Goal: Information Seeking & Learning: Learn about a topic

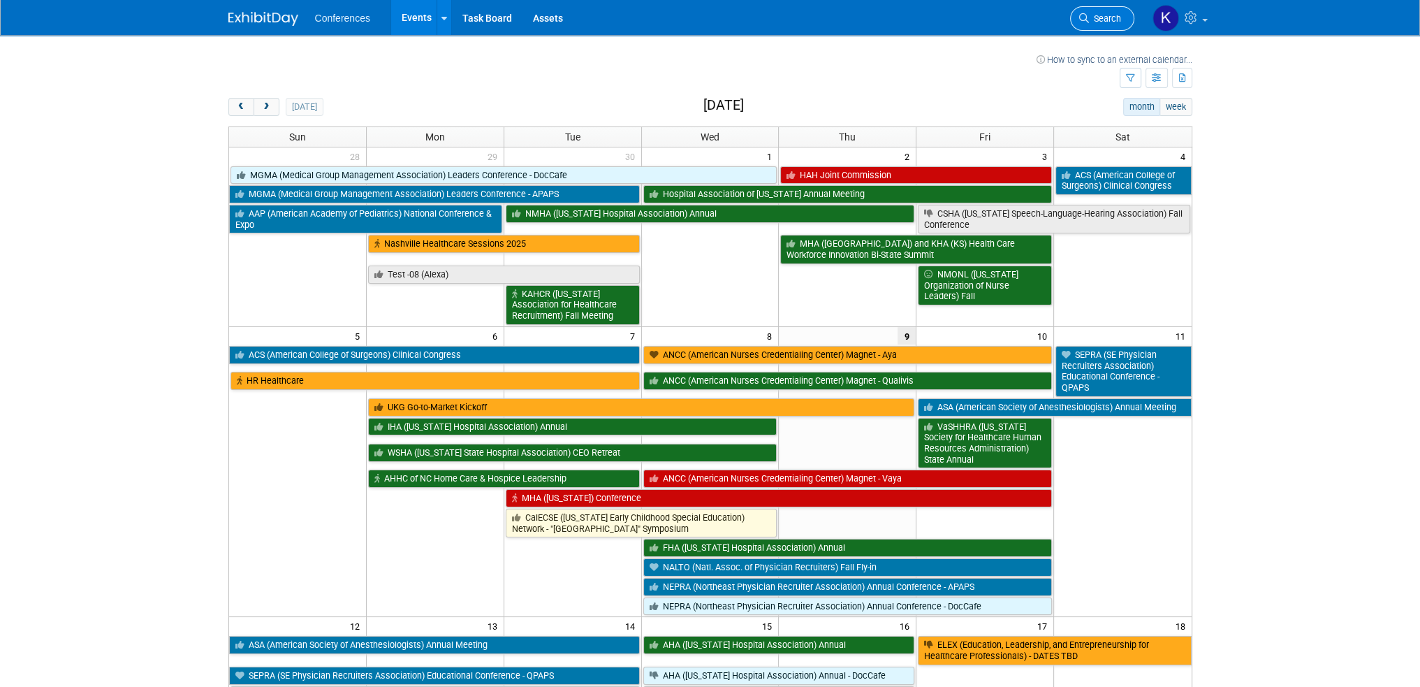
click at [1110, 13] on span "Search" at bounding box center [1105, 18] width 32 height 10
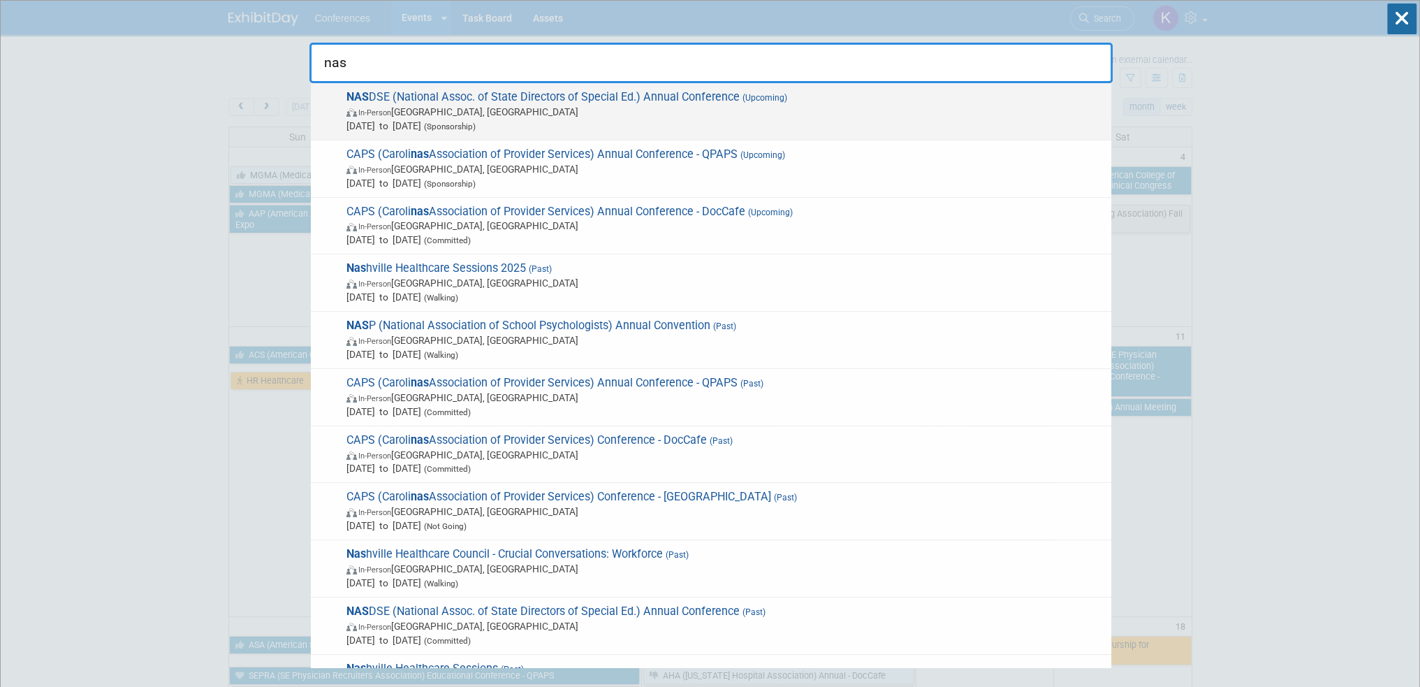
type input "nas"
click at [835, 119] on span "Oct 25, 2025 to Oct 29, 2025 (Sponsorship)" at bounding box center [725, 126] width 758 height 14
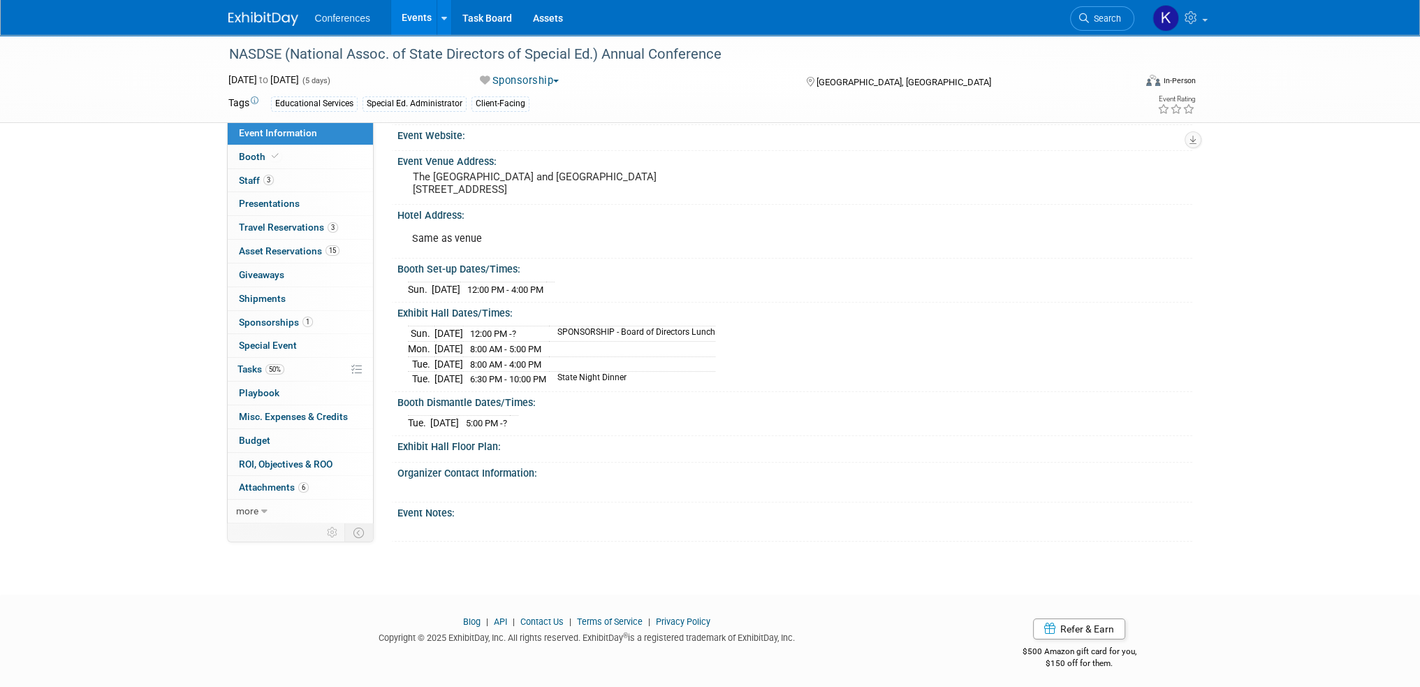
scroll to position [220, 0]
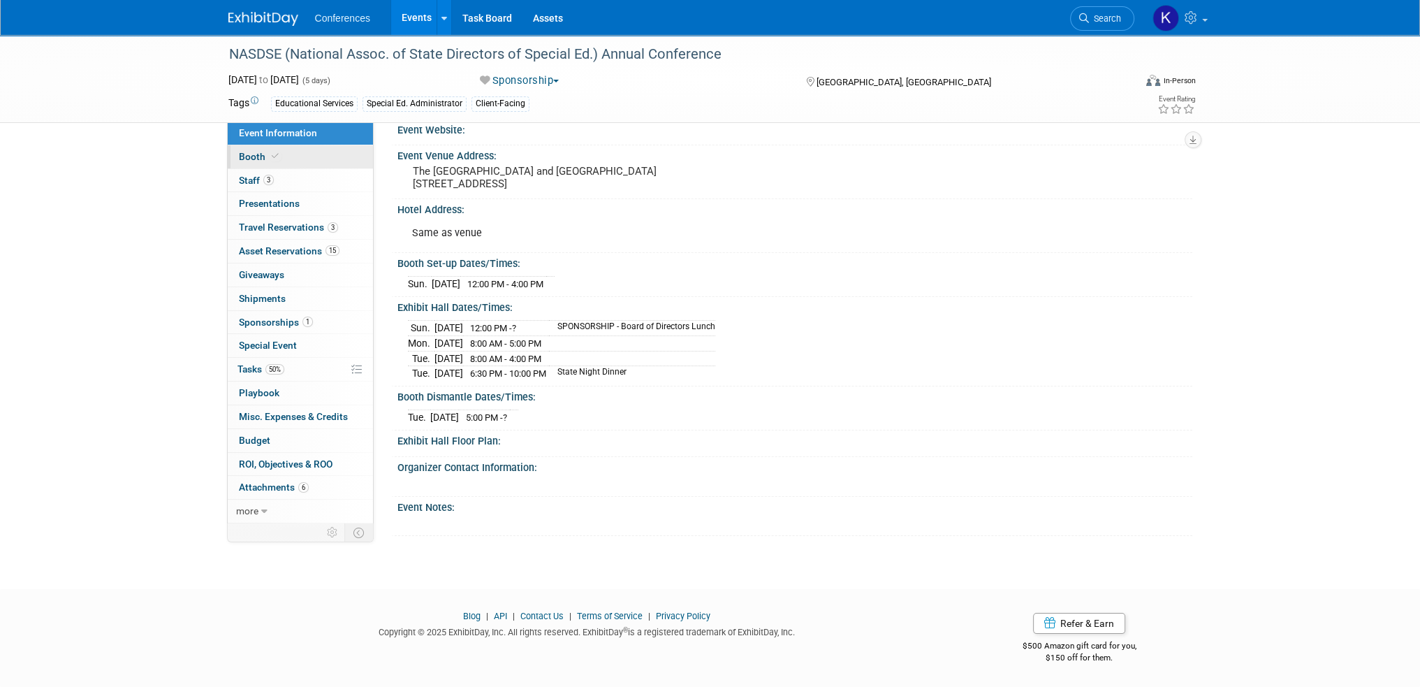
click at [254, 156] on span "Booth" at bounding box center [260, 156] width 43 height 11
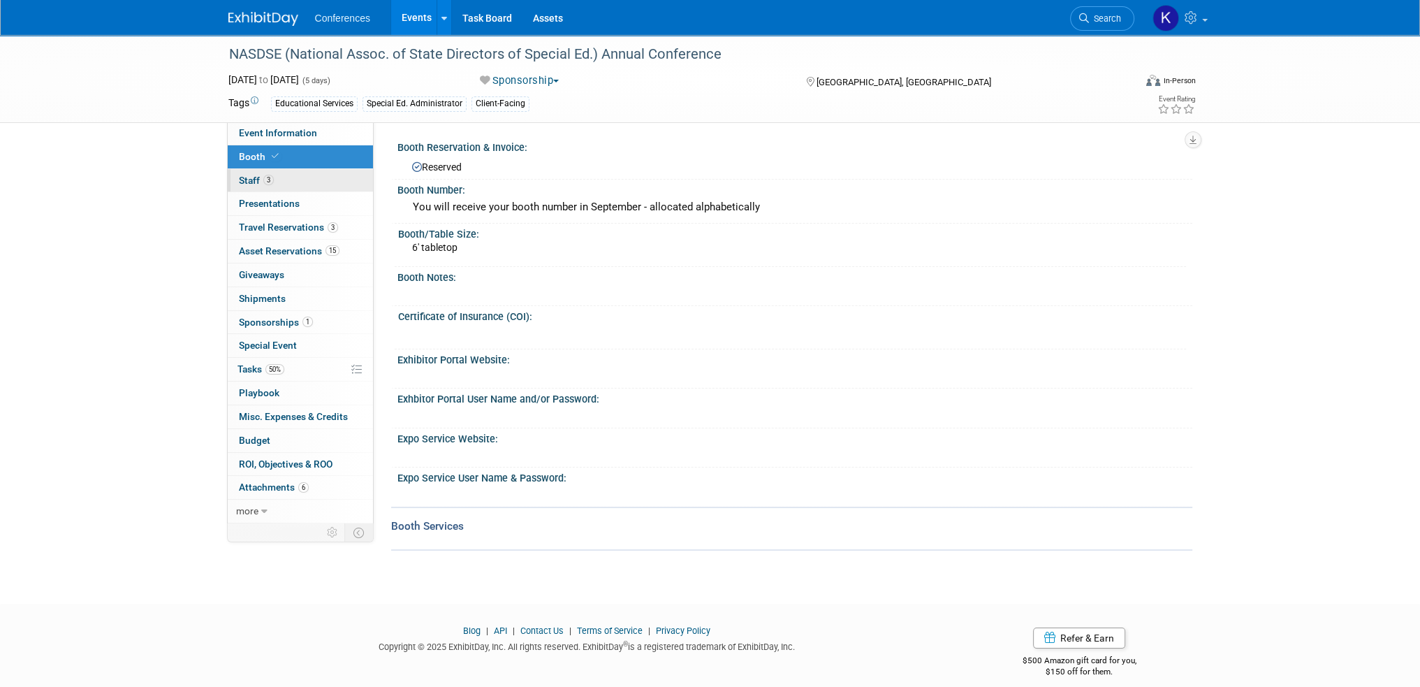
click at [304, 177] on link "3 Staff 3" at bounding box center [300, 180] width 145 height 23
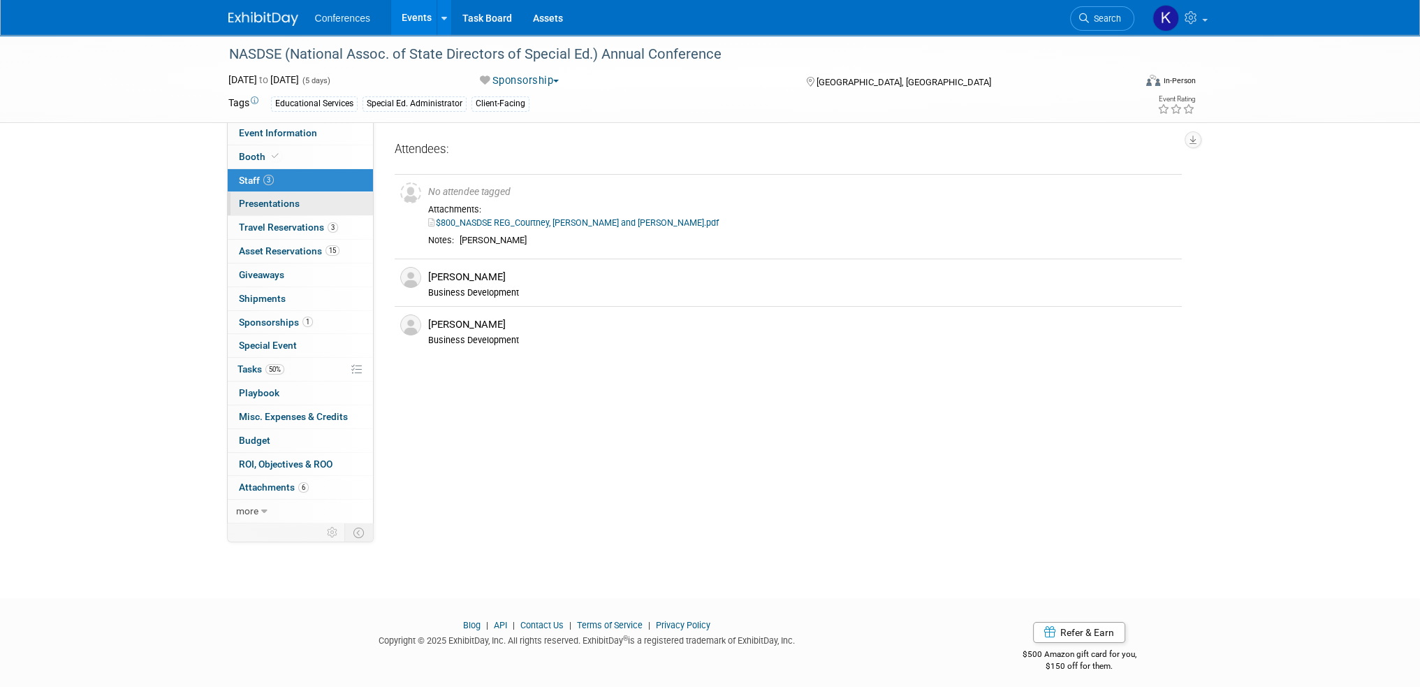
click at [316, 207] on link "0 Presentations 0" at bounding box center [300, 203] width 145 height 23
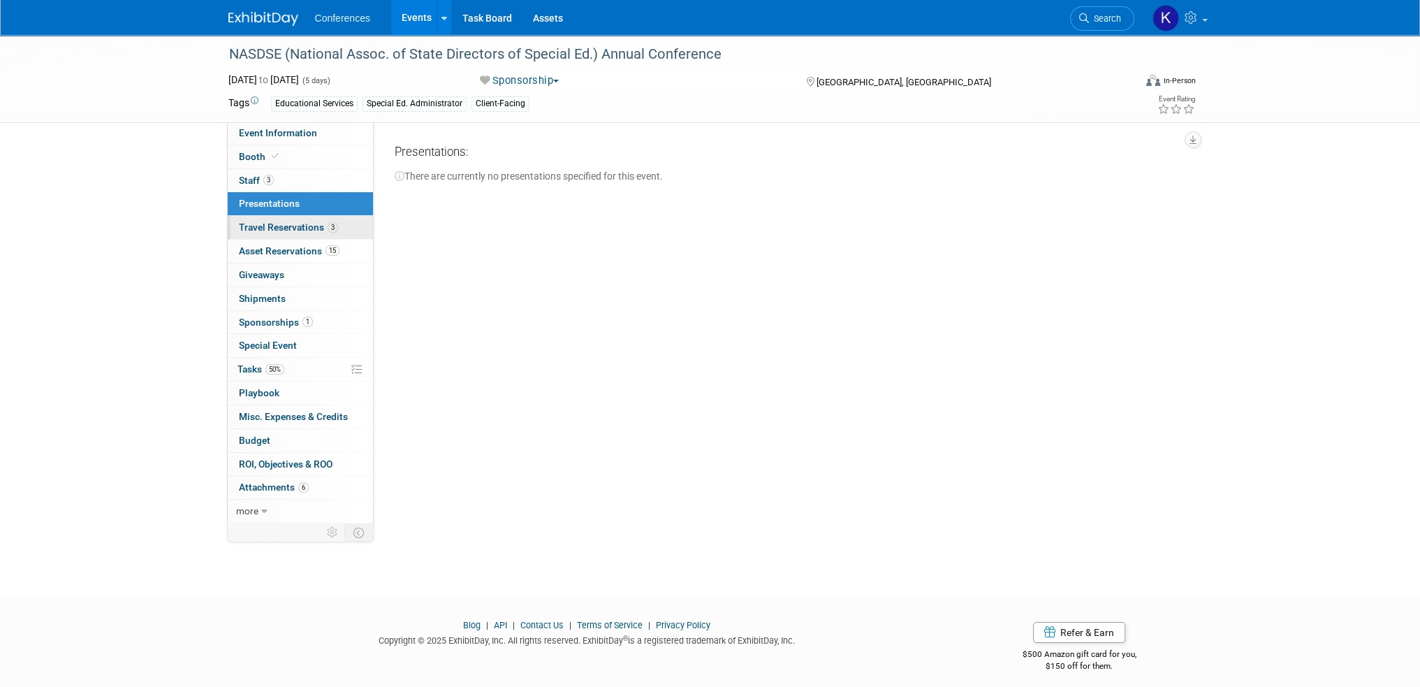
click at [296, 225] on span "Travel Reservations 3" at bounding box center [288, 226] width 99 height 11
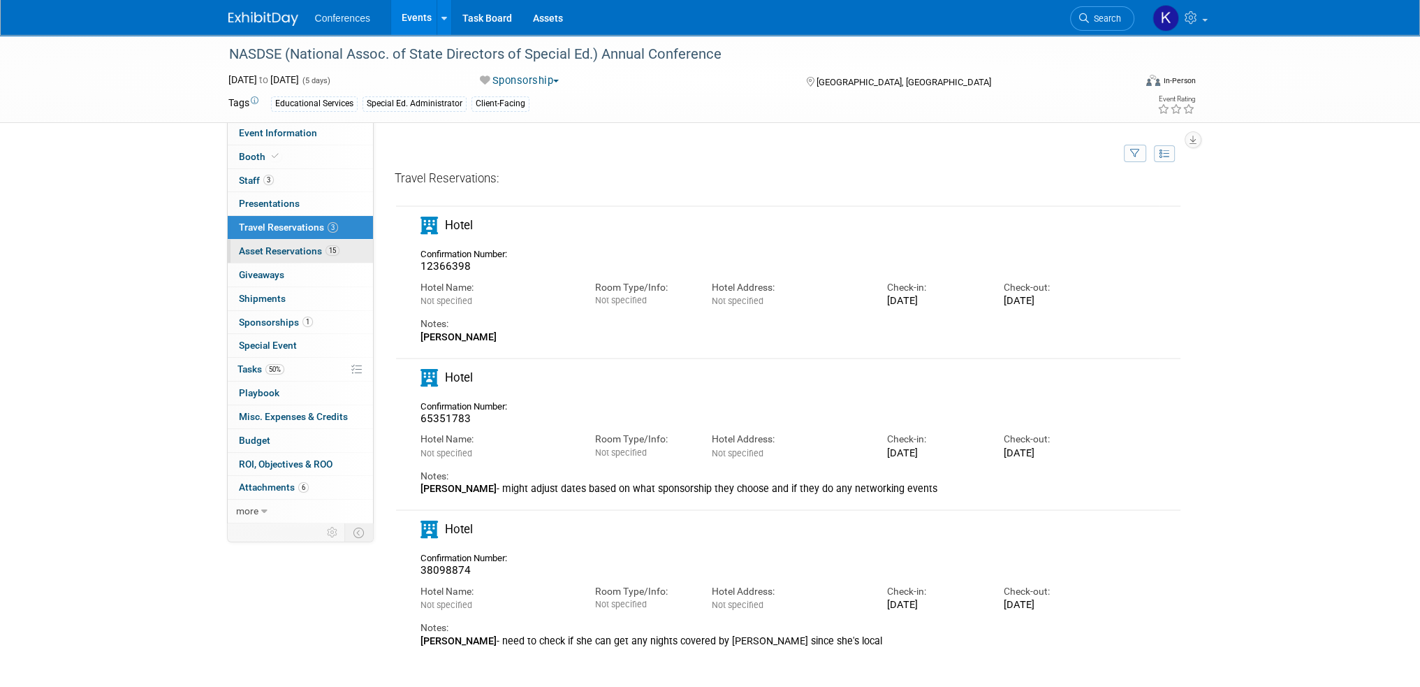
click at [268, 251] on span "Asset Reservations 15" at bounding box center [289, 250] width 101 height 11
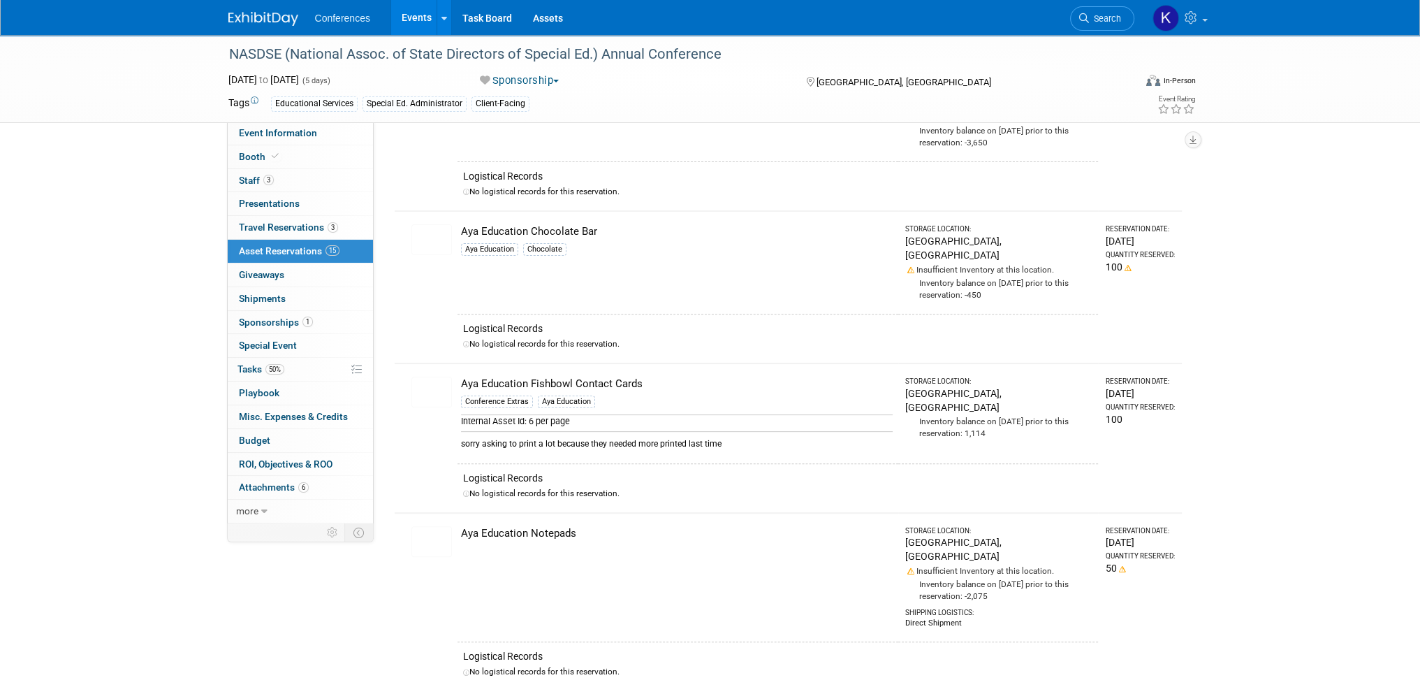
scroll to position [605, 0]
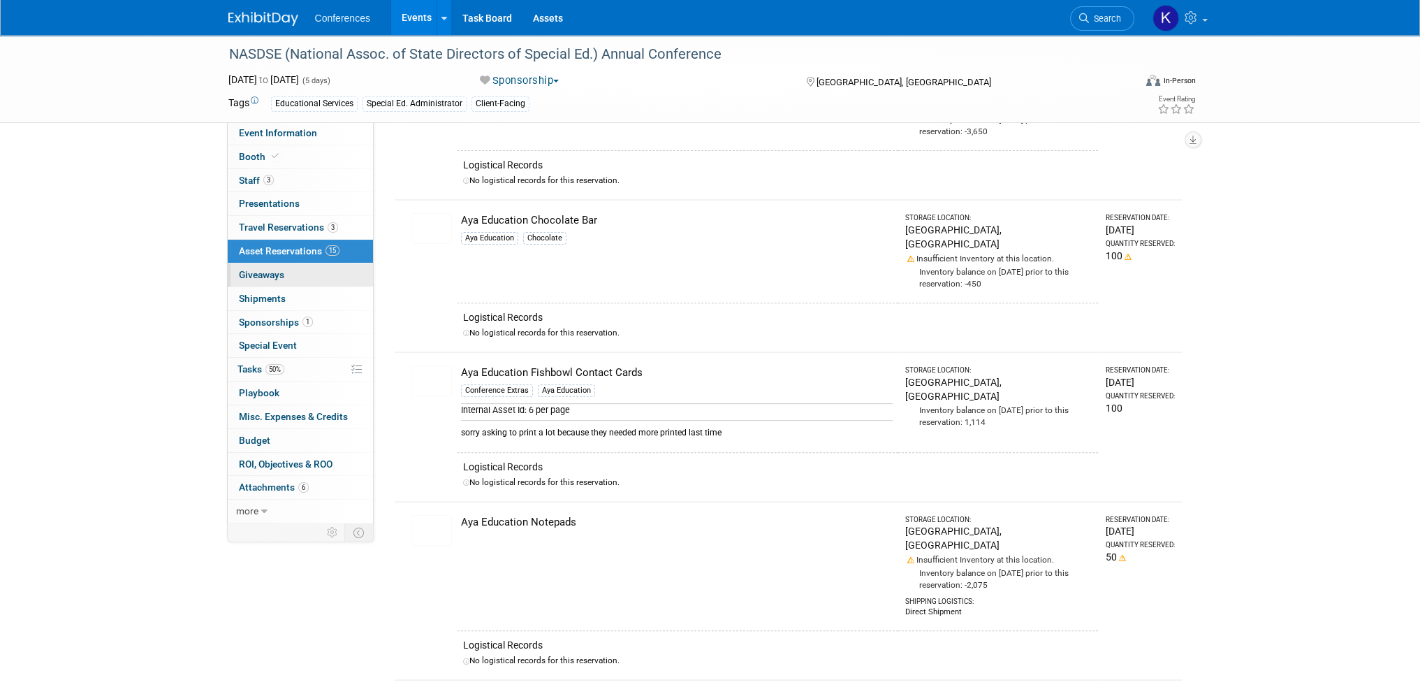
click at [268, 273] on span "Giveaways 0" at bounding box center [261, 274] width 45 height 11
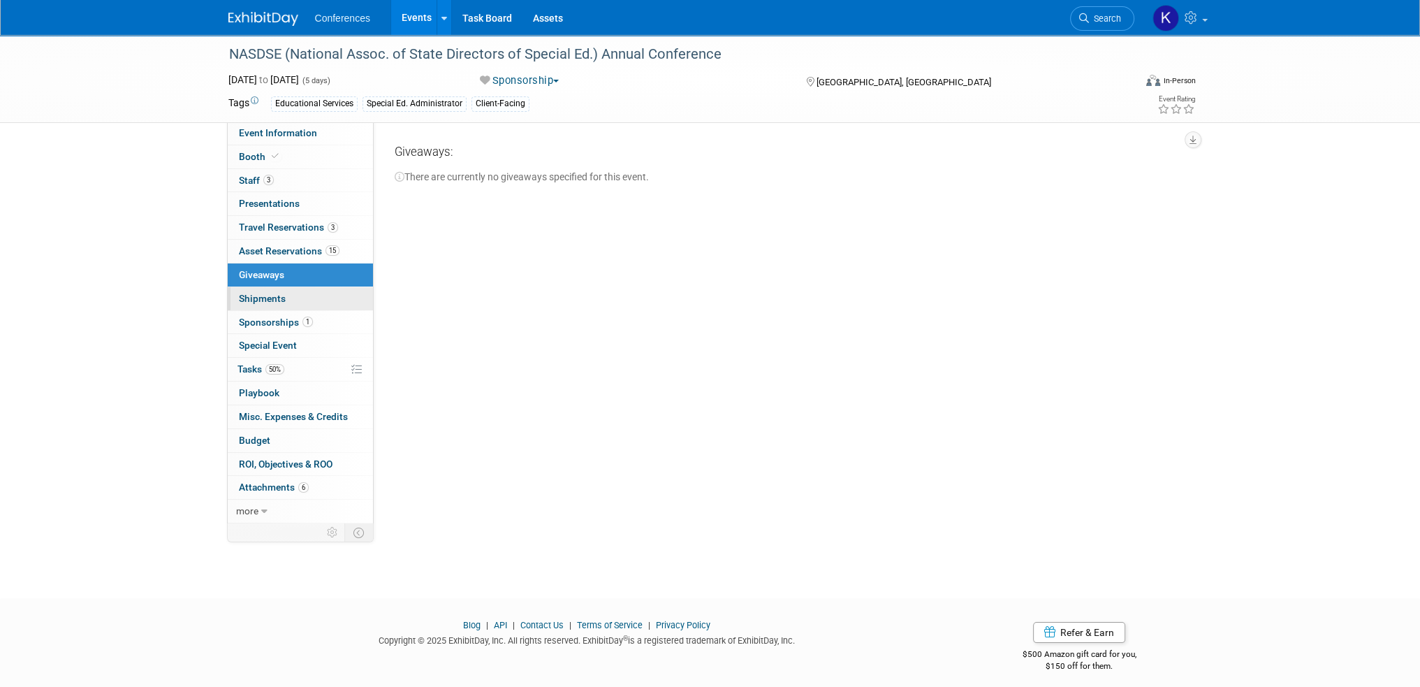
click at [279, 293] on span "Shipments 0" at bounding box center [262, 298] width 47 height 11
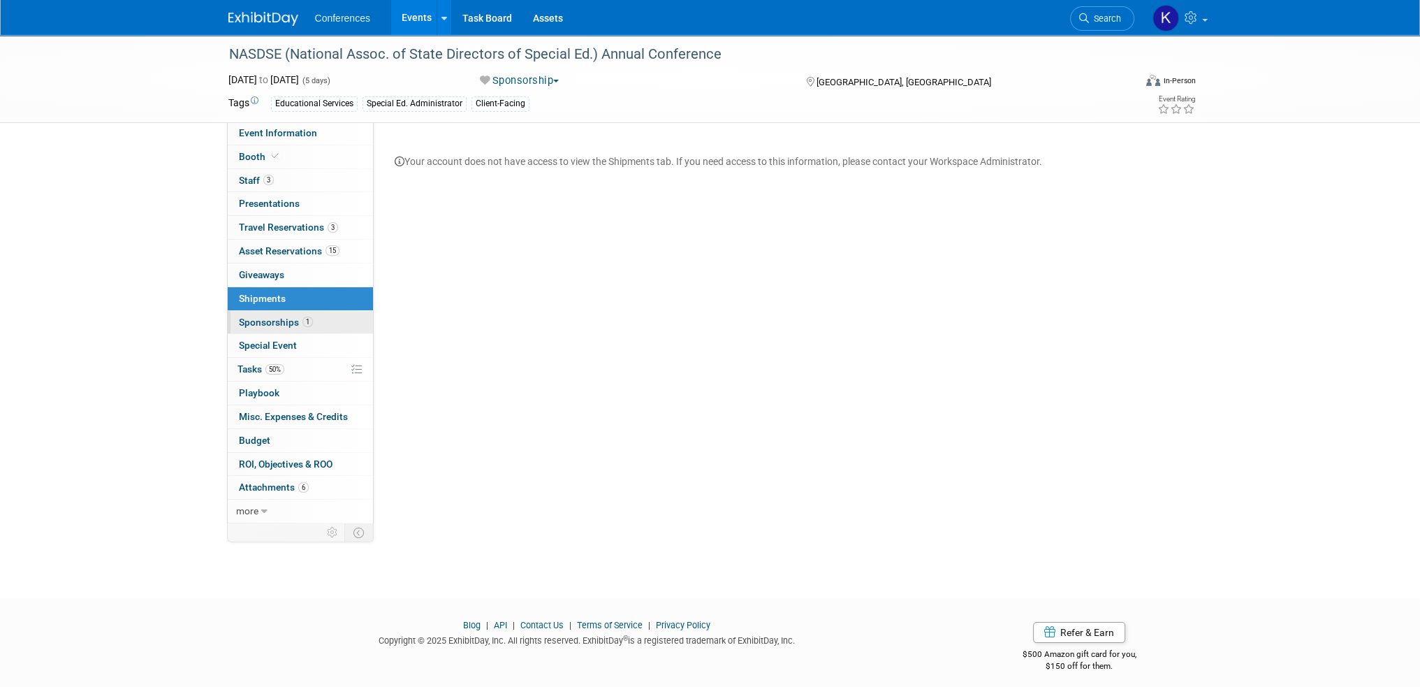
click at [277, 321] on span "Sponsorships 1" at bounding box center [276, 321] width 74 height 11
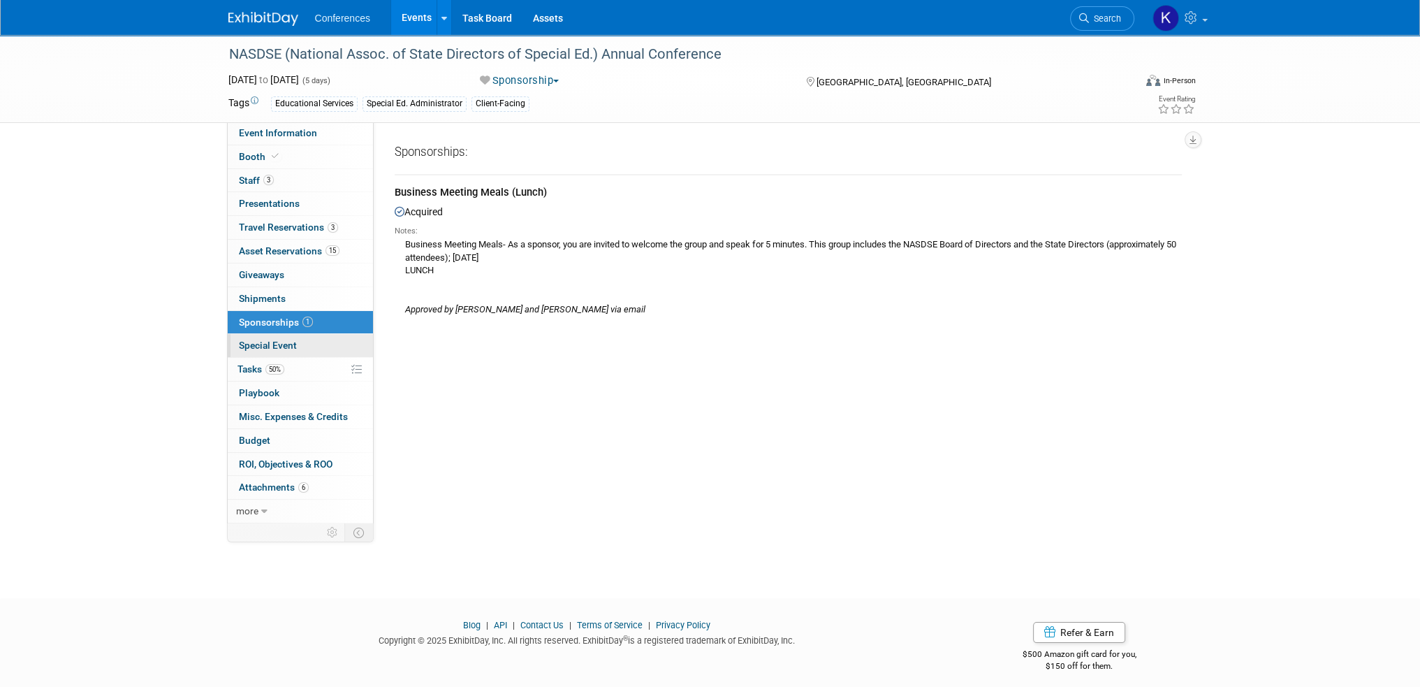
click at [281, 346] on span "Special Event" at bounding box center [268, 344] width 58 height 11
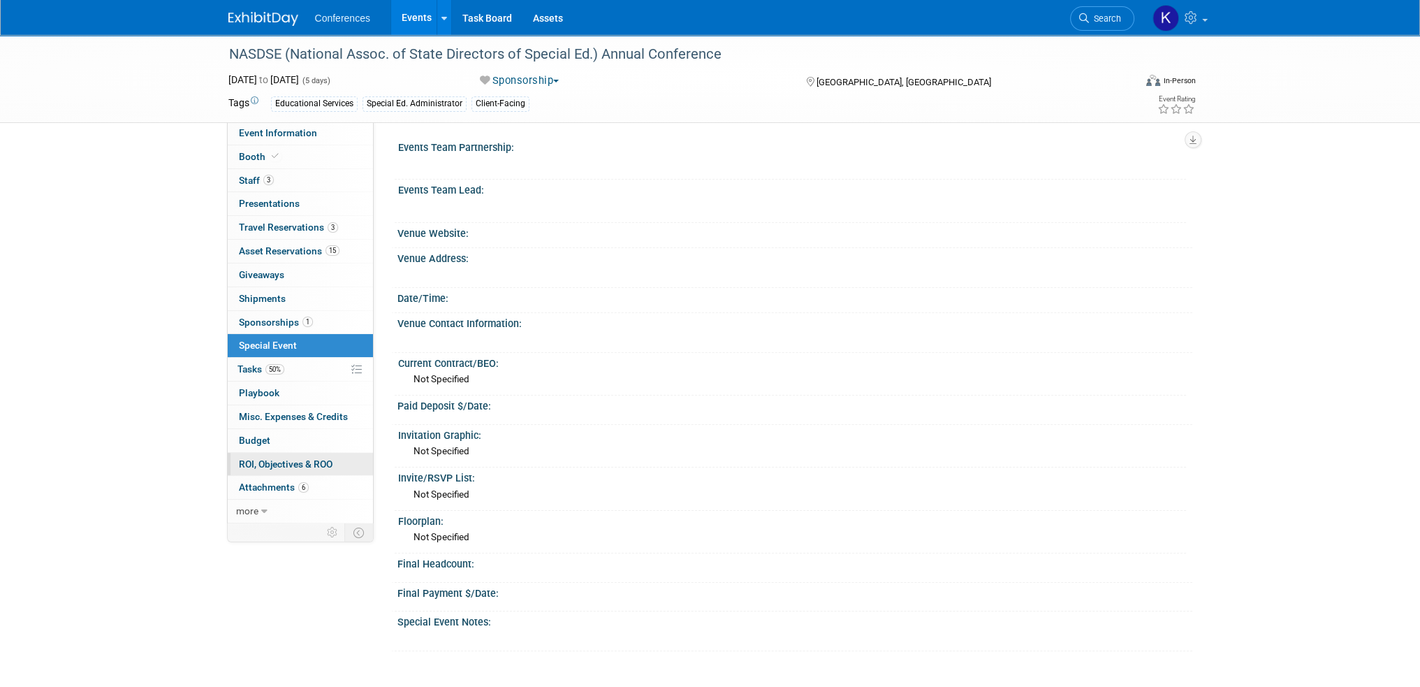
click at [335, 462] on link "0 ROI, Objectives & ROO 0" at bounding box center [300, 464] width 145 height 23
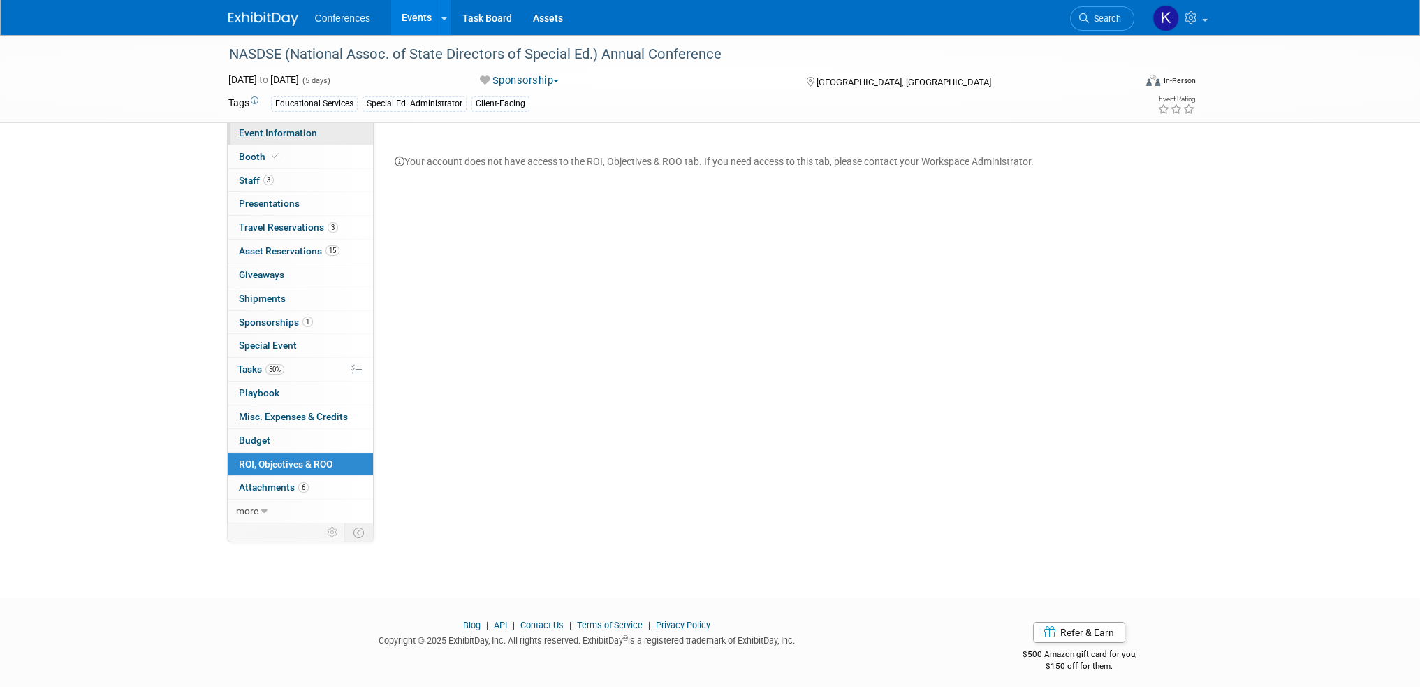
click at [288, 126] on link "Event Information" at bounding box center [300, 133] width 145 height 23
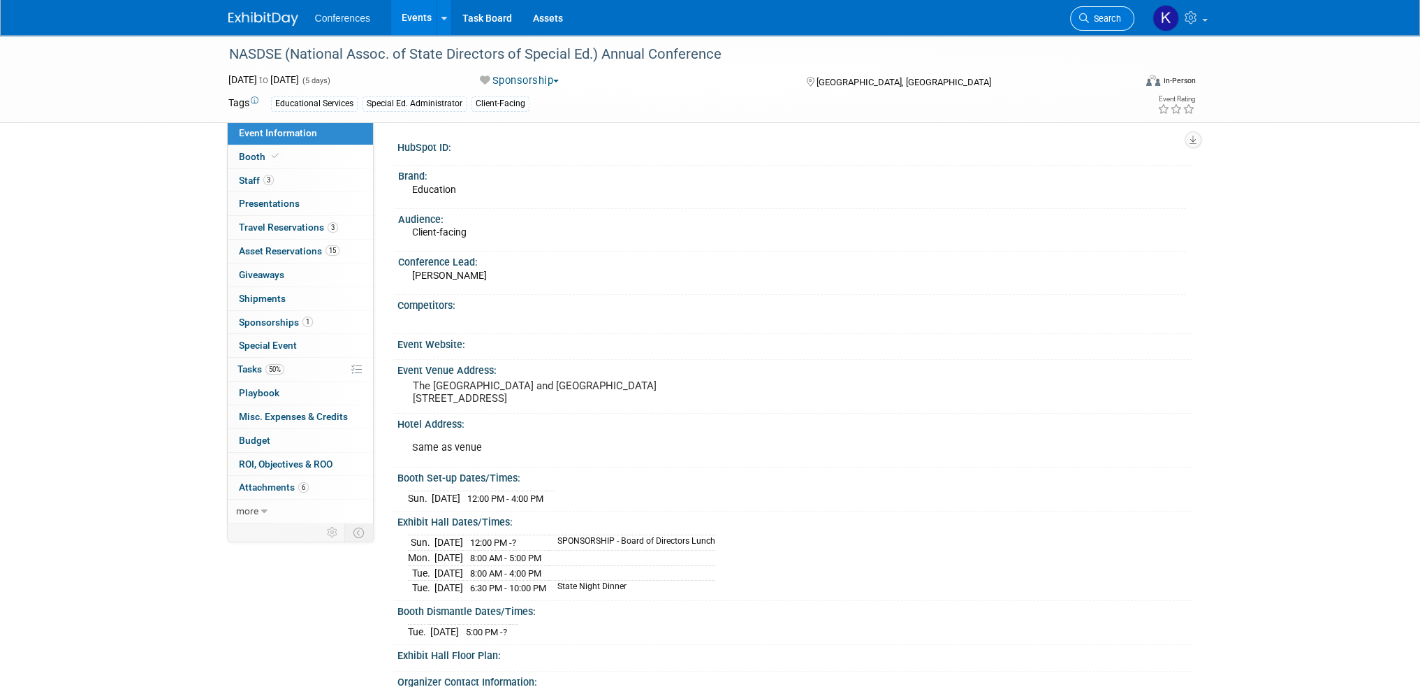
click at [1111, 18] on span "Search" at bounding box center [1105, 18] width 32 height 10
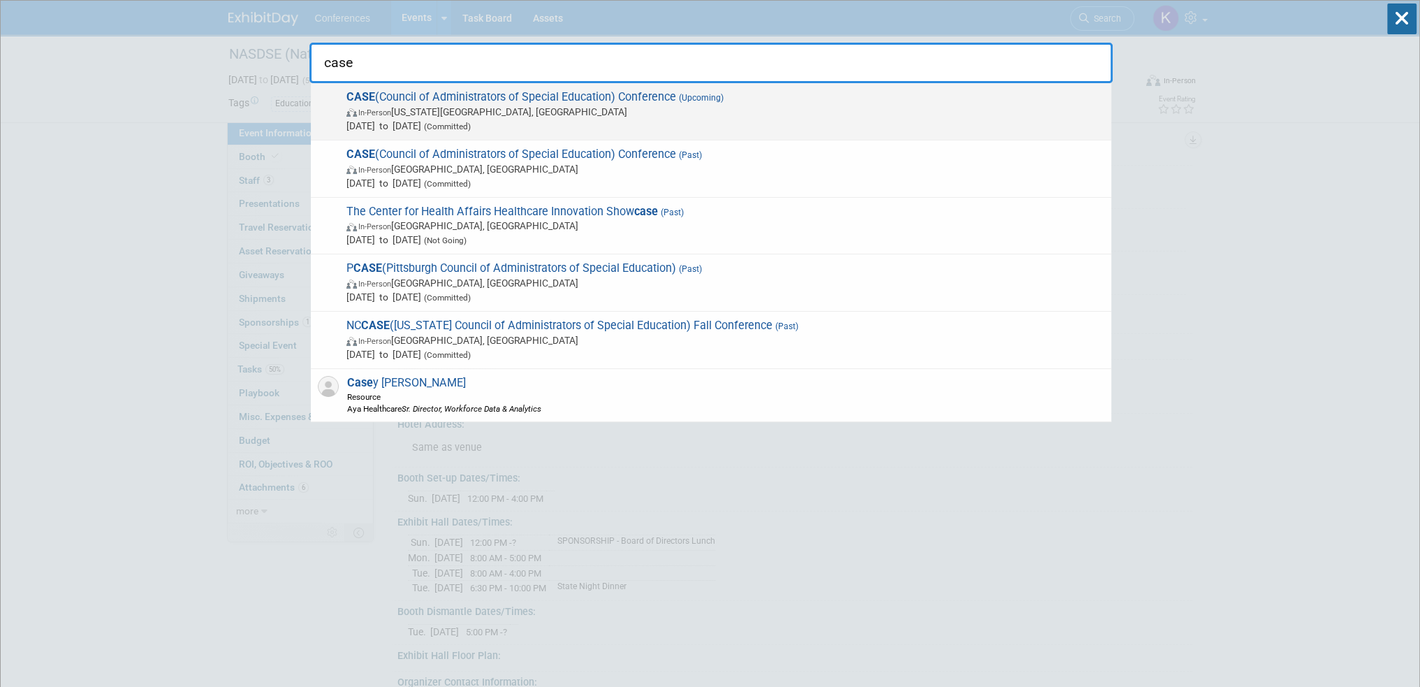
type input "case"
click at [775, 119] on span "Nov 5, 2025 to Nov 7, 2025 (Committed)" at bounding box center [725, 126] width 758 height 14
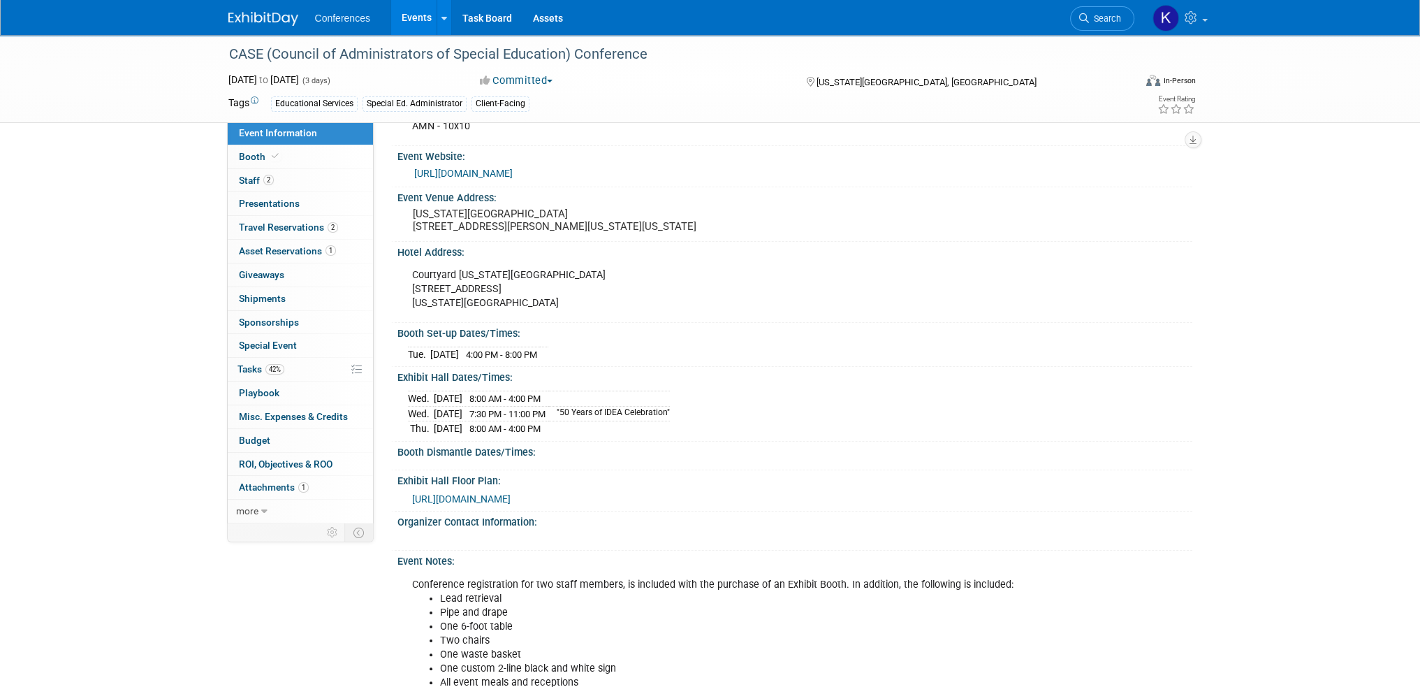
scroll to position [233, 0]
